Goal: Information Seeking & Learning: Compare options

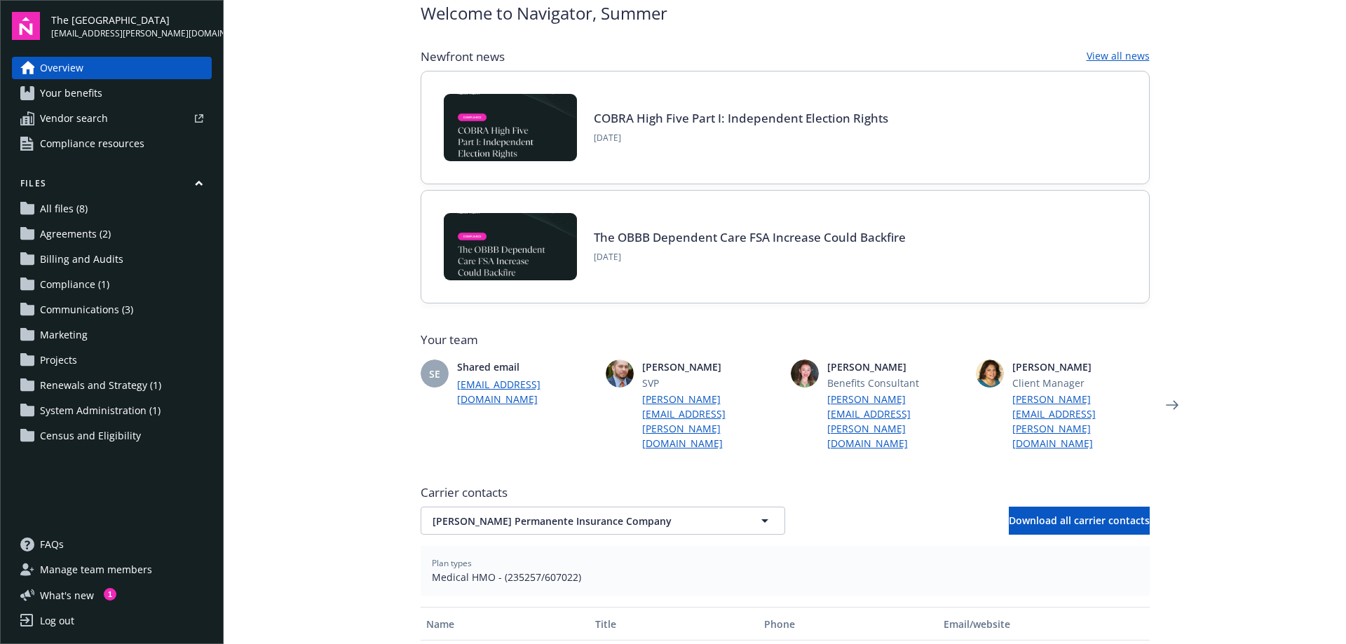
scroll to position [70, 0]
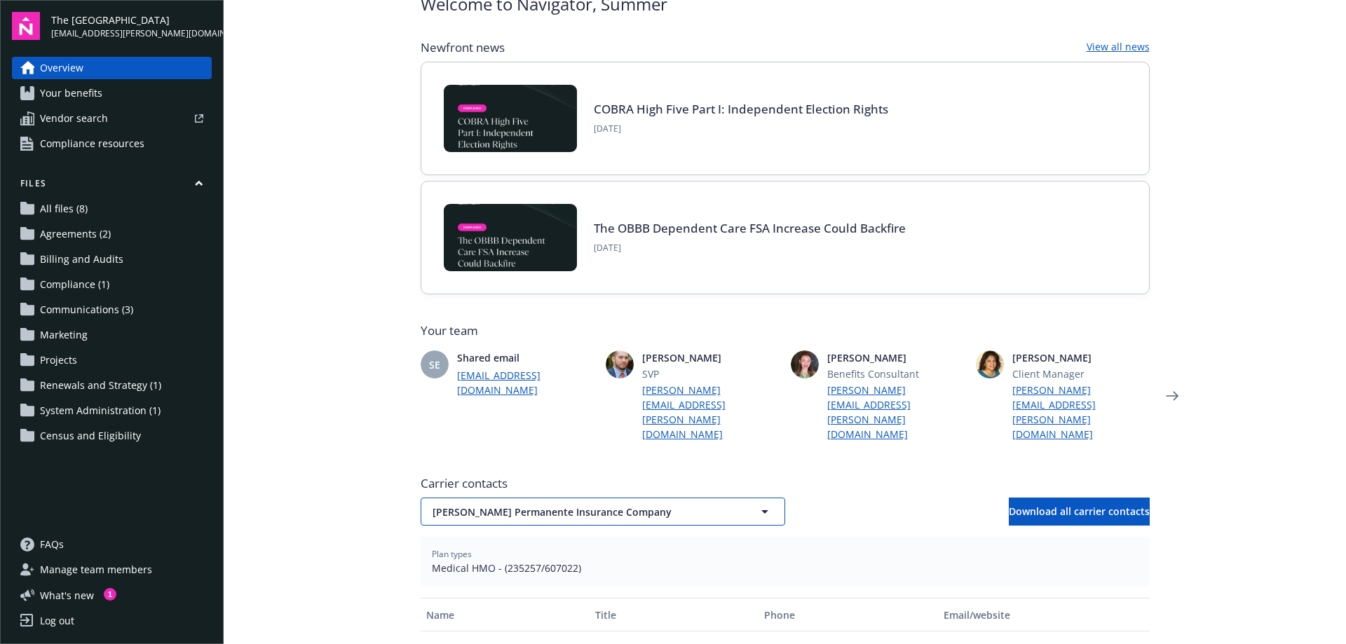
click at [682, 505] on span "[PERSON_NAME] Permanente Insurance Company" at bounding box center [579, 512] width 292 height 15
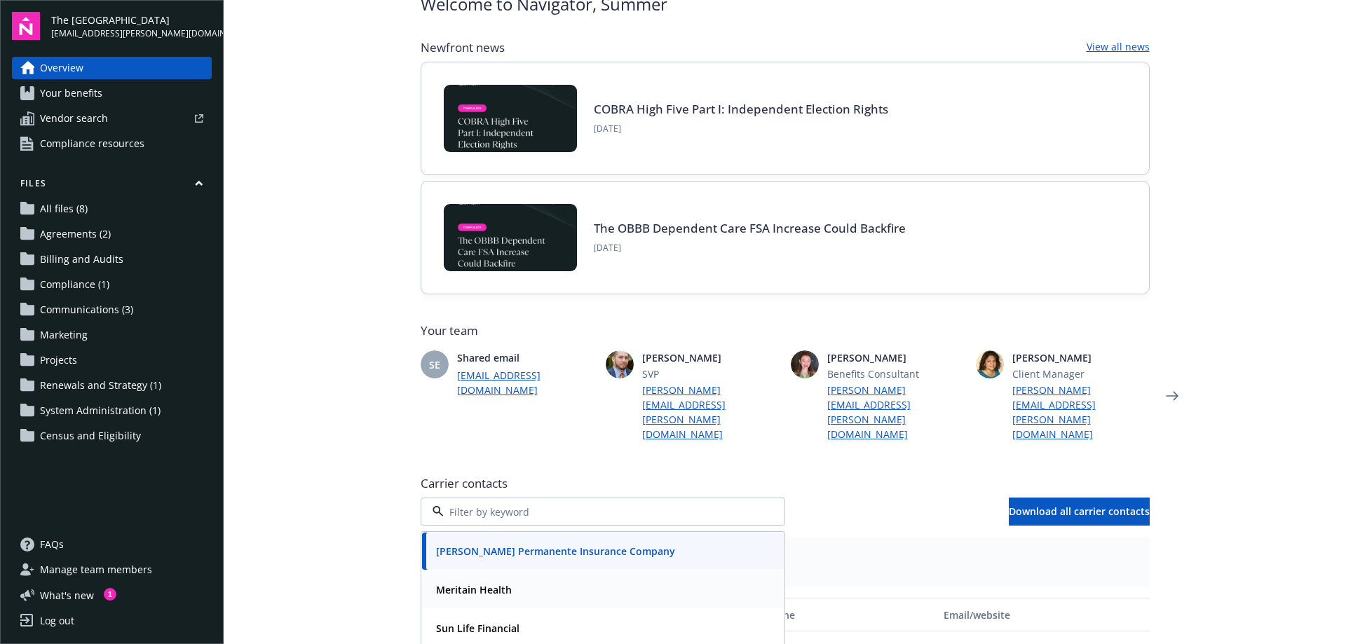
click at [512, 580] on div "Meritain Health" at bounding box center [602, 590] width 345 height 20
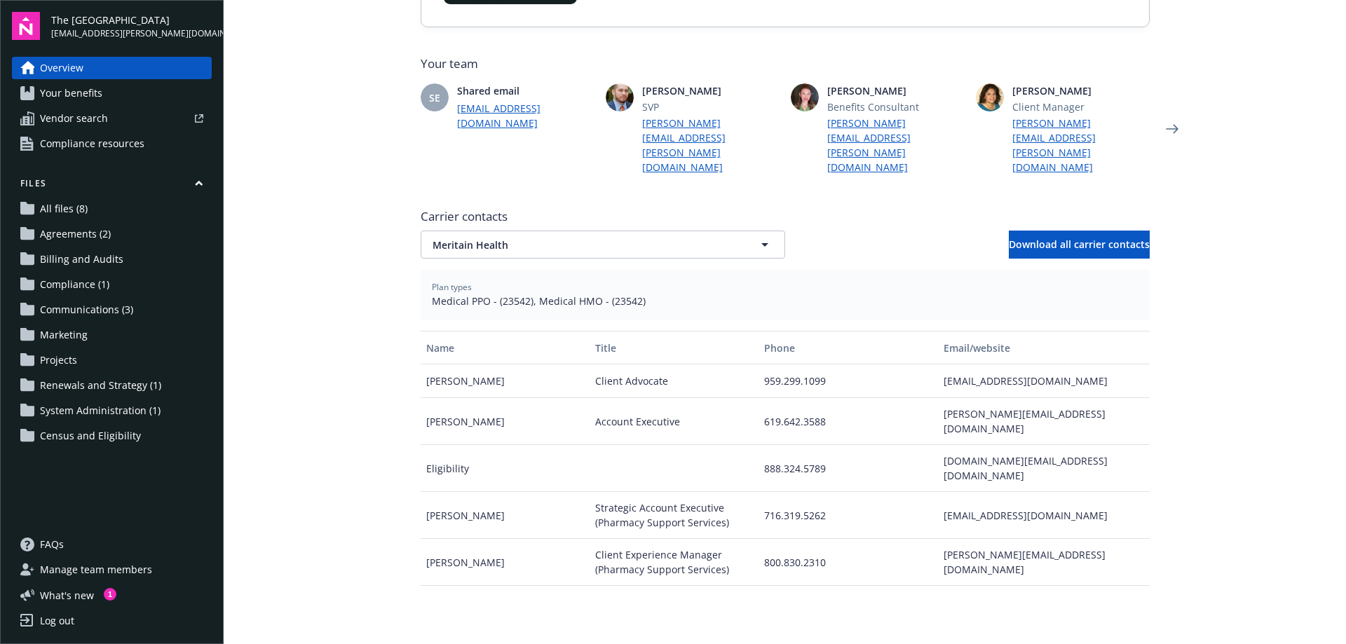
scroll to position [350, 0]
